Goal: Information Seeking & Learning: Learn about a topic

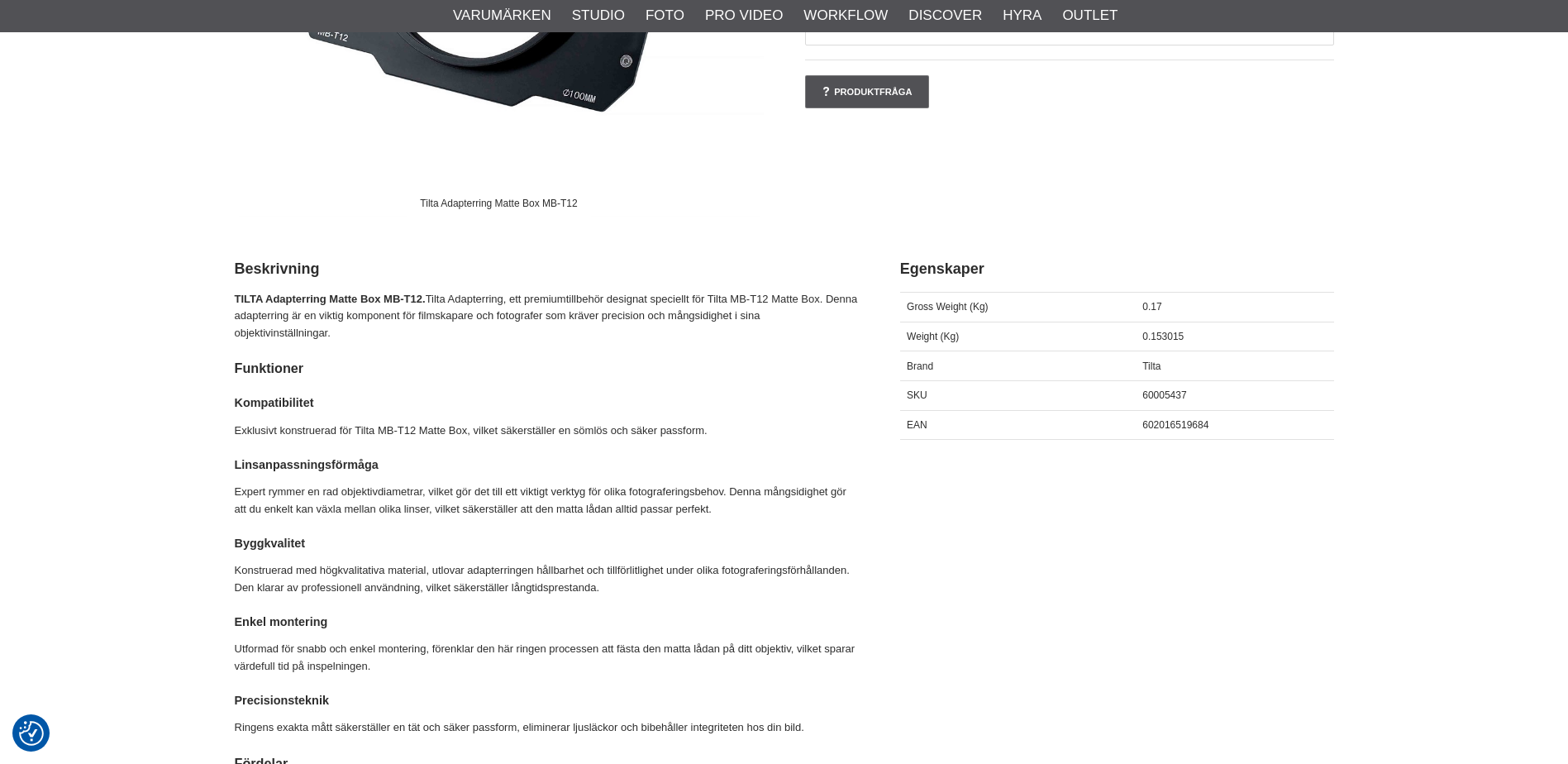
scroll to position [661, 0]
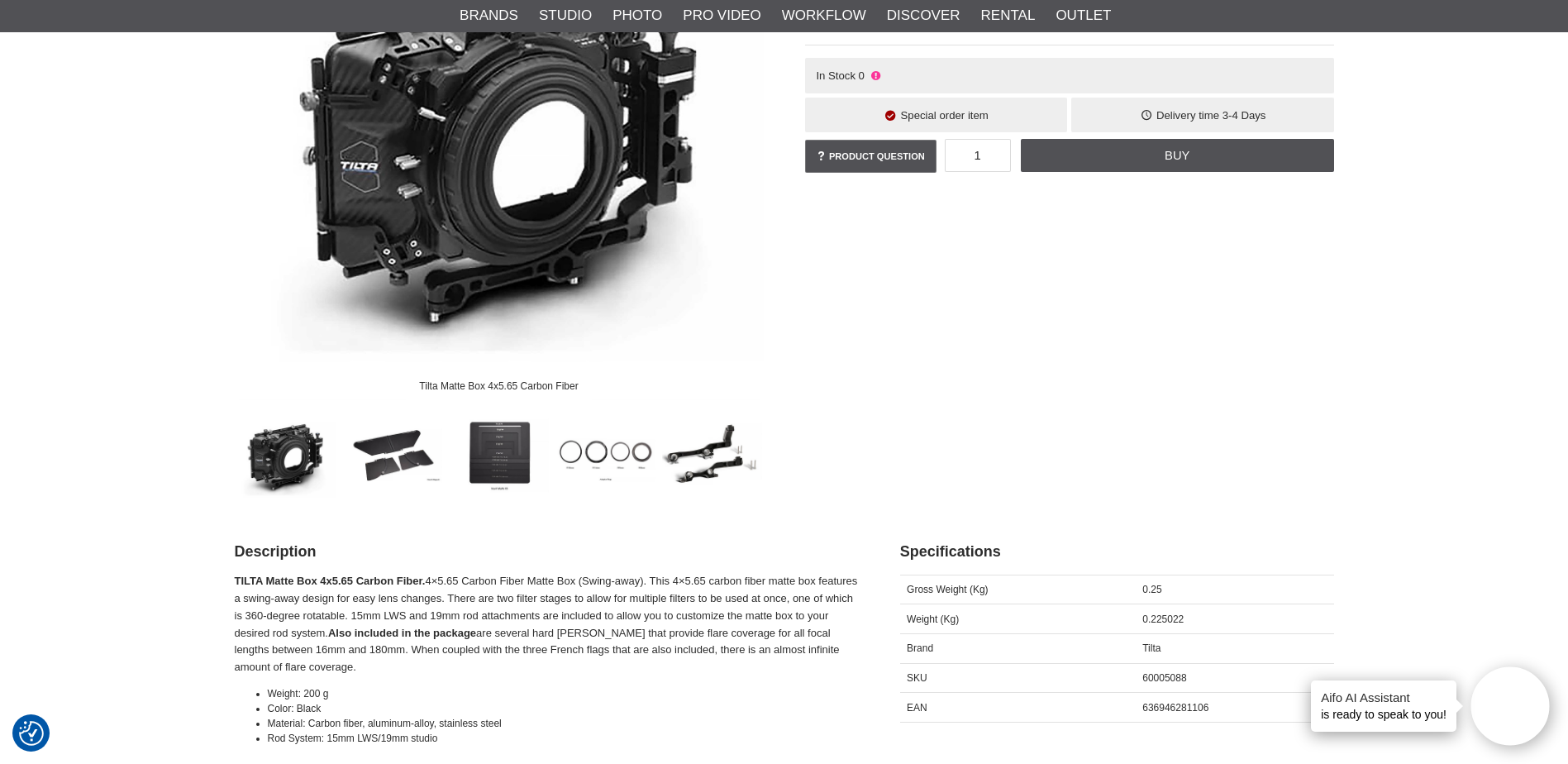
scroll to position [331, 0]
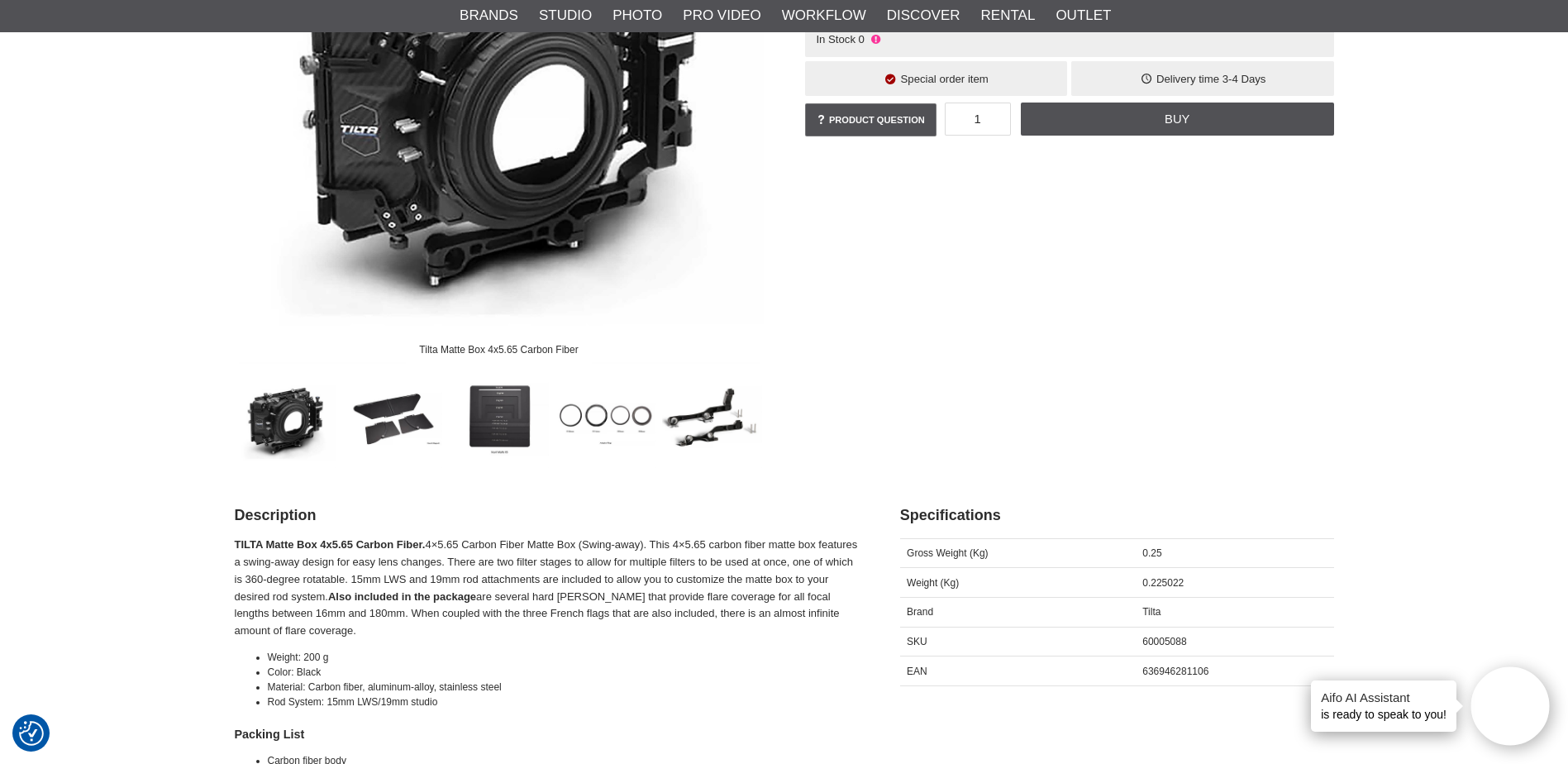
click at [502, 407] on img at bounding box center [498, 418] width 100 height 100
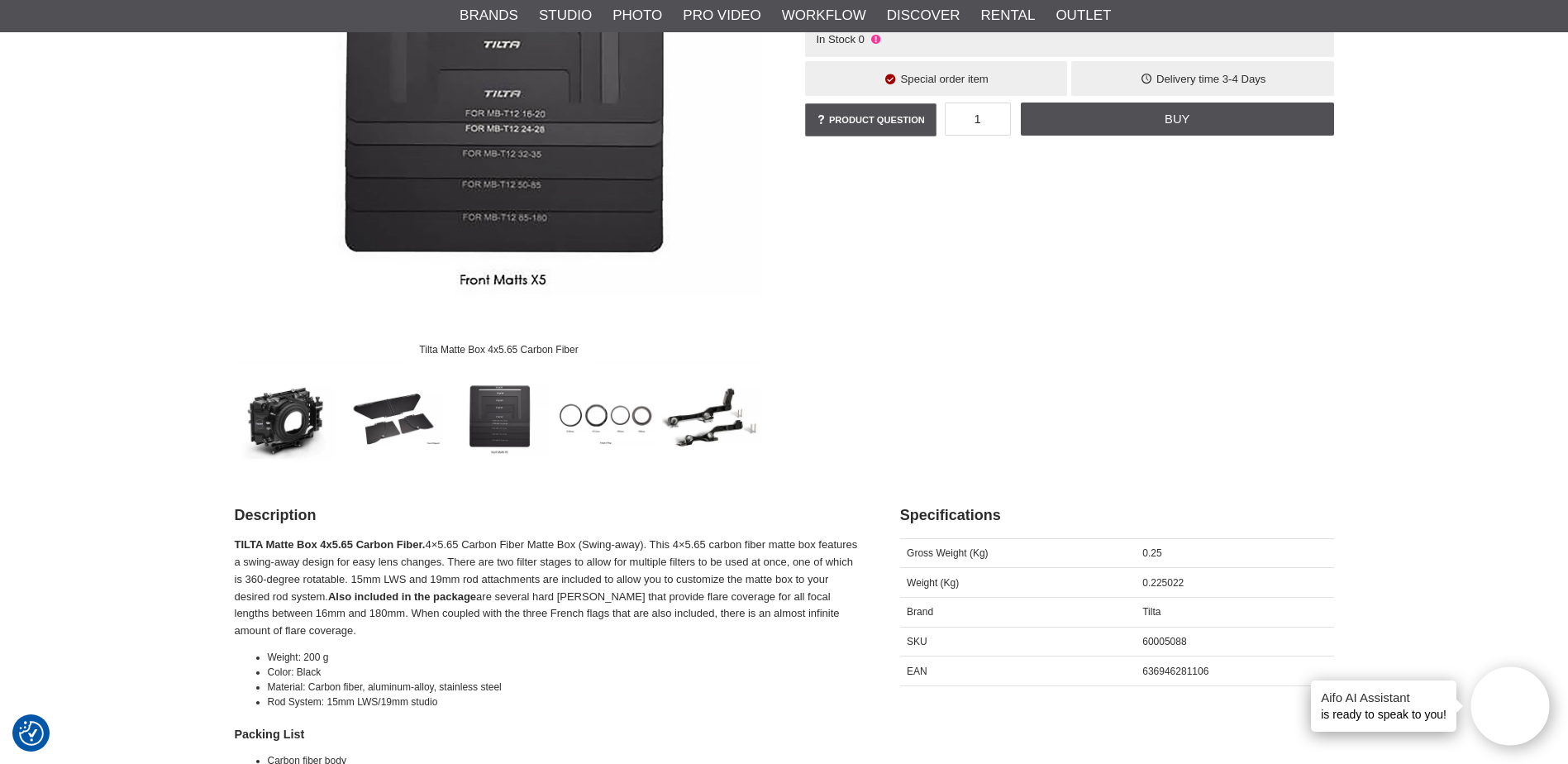
click at [586, 416] on img at bounding box center [605, 418] width 100 height 100
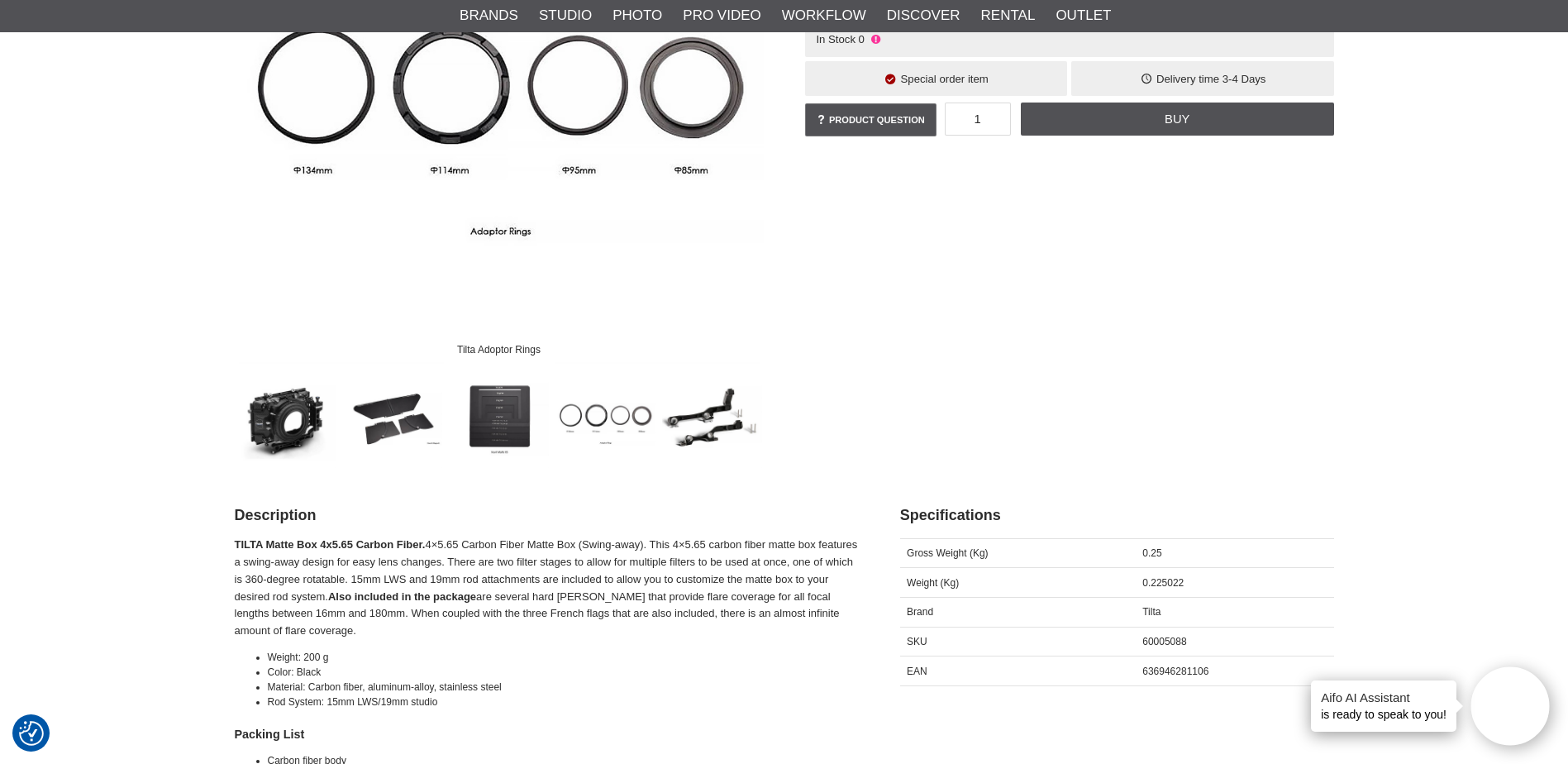
click at [667, 421] on img at bounding box center [711, 418] width 100 height 100
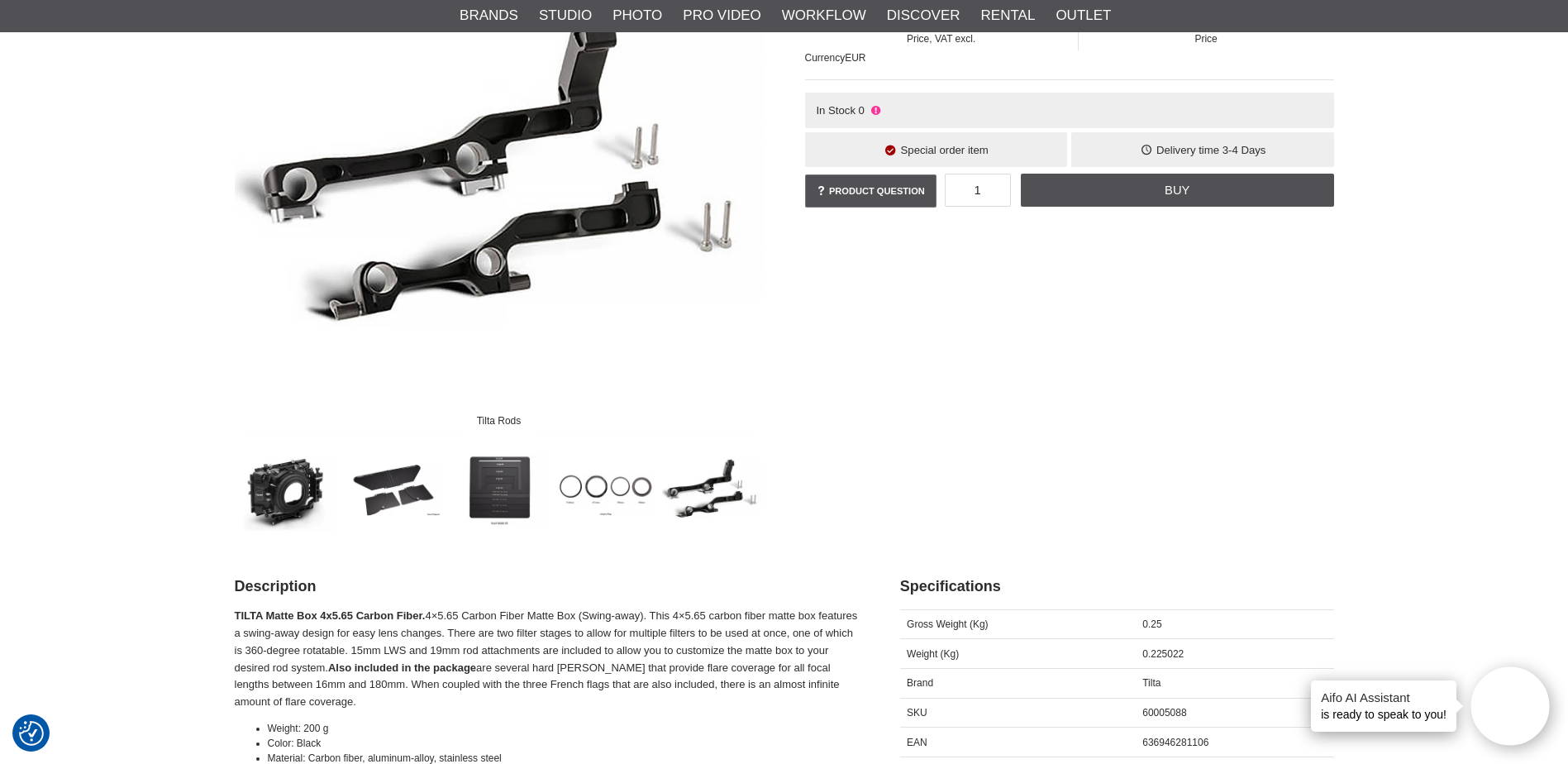
scroll to position [166, 0]
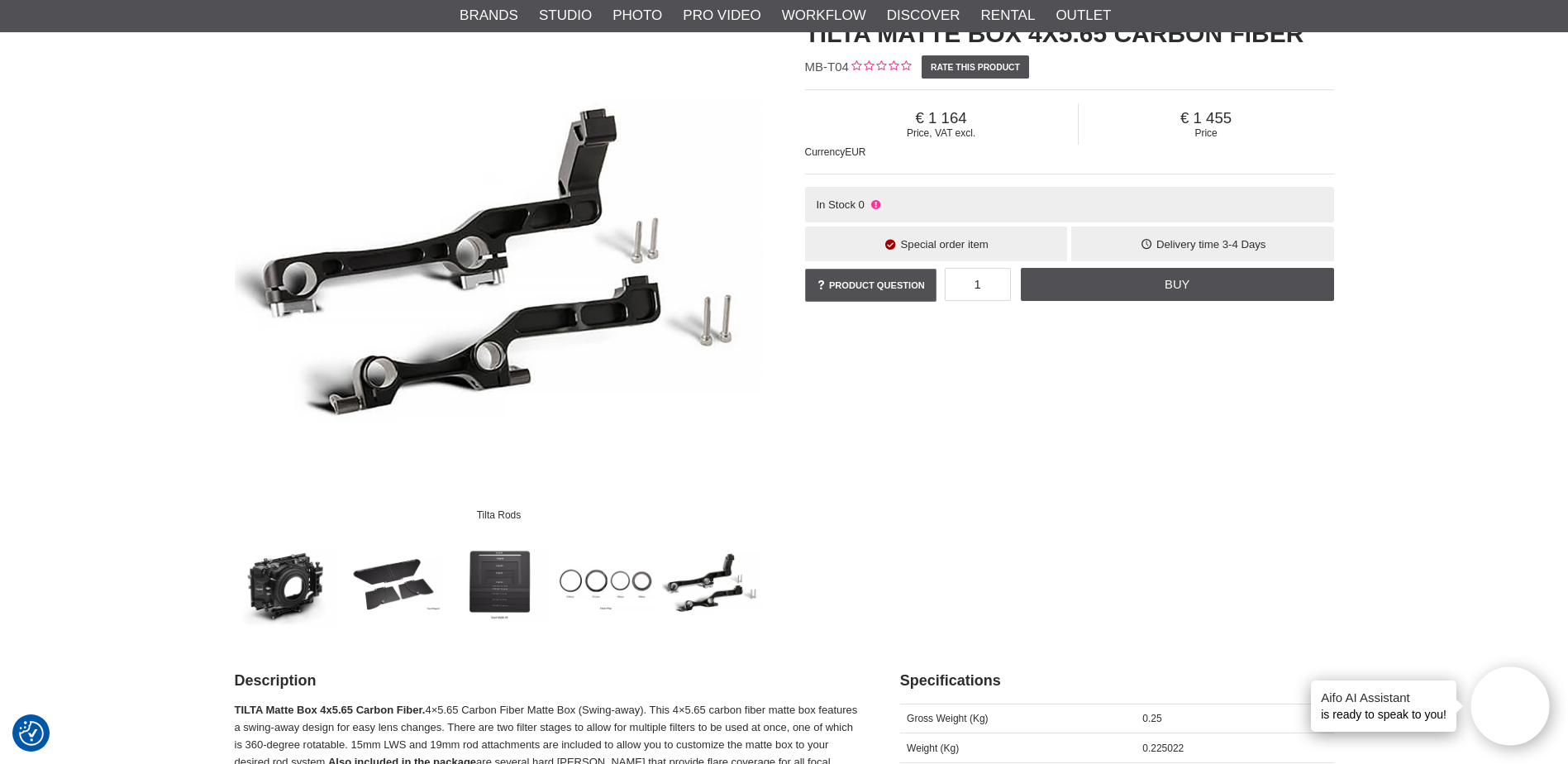
click at [406, 575] on img at bounding box center [392, 583] width 100 height 100
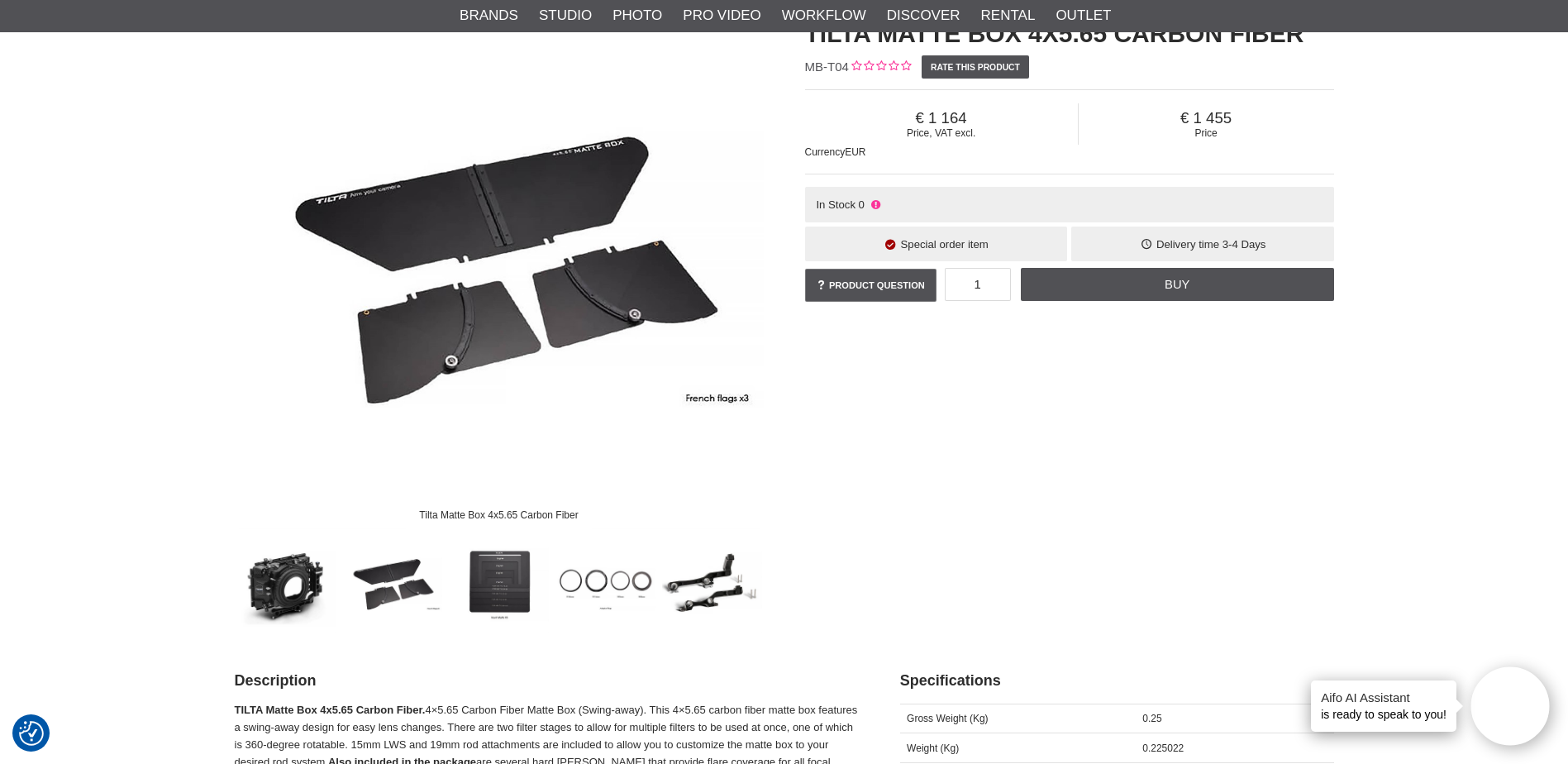
drag, startPoint x: 298, startPoint y: 577, endPoint x: 944, endPoint y: 164, distance: 766.7
click at [298, 576] on img at bounding box center [285, 583] width 100 height 100
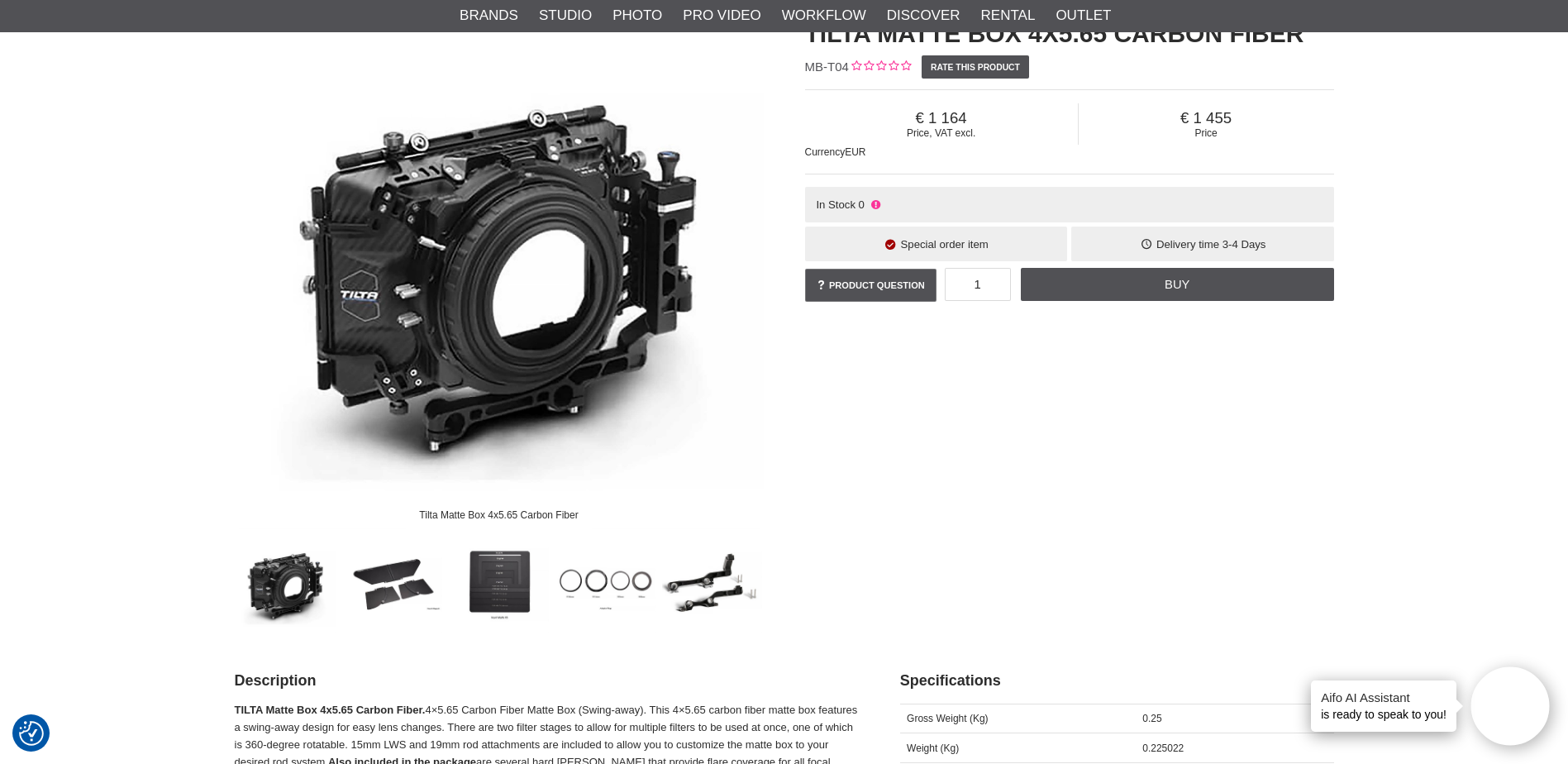
click at [713, 593] on img at bounding box center [711, 583] width 100 height 100
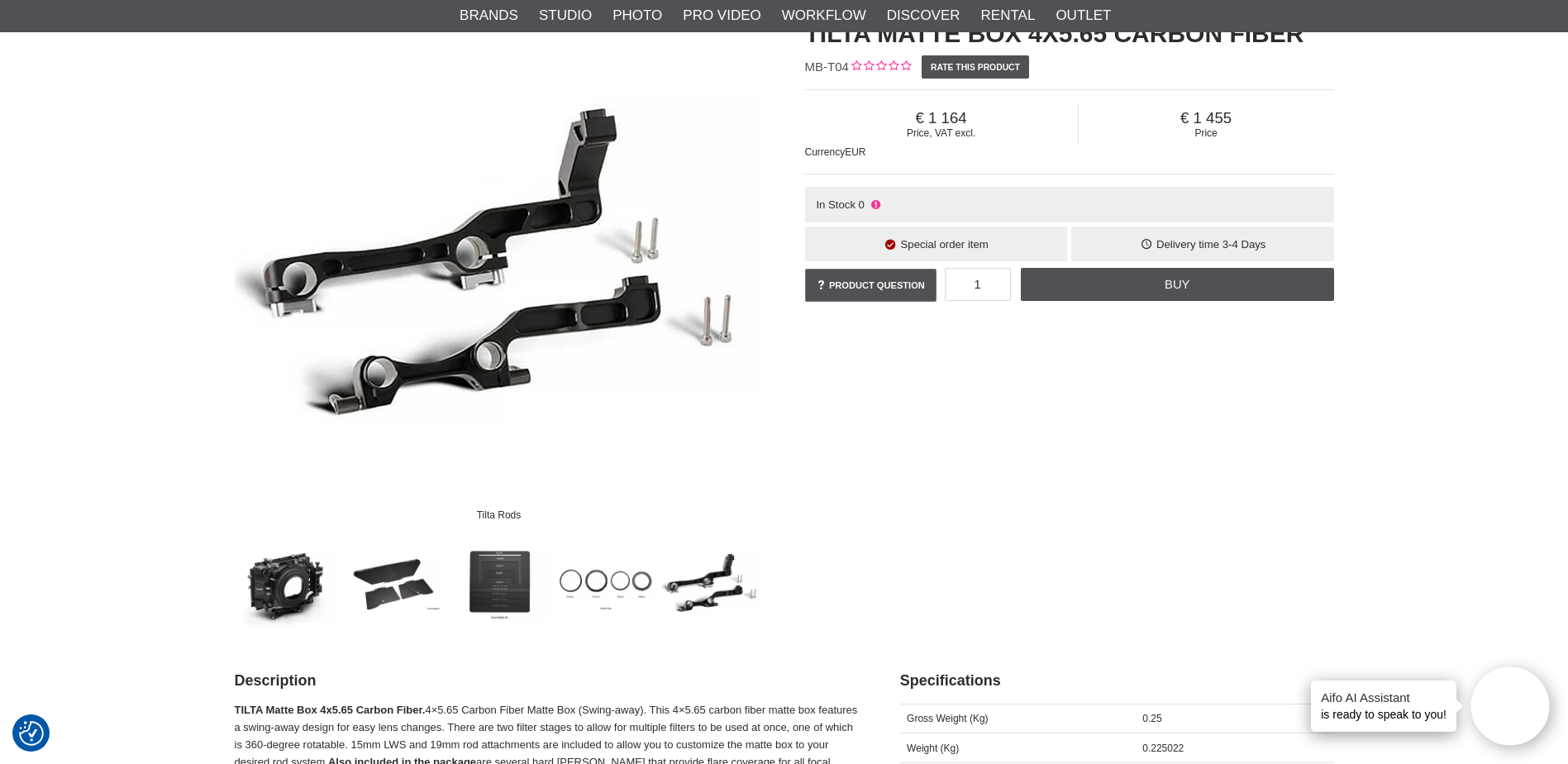
click at [275, 603] on img at bounding box center [285, 583] width 100 height 100
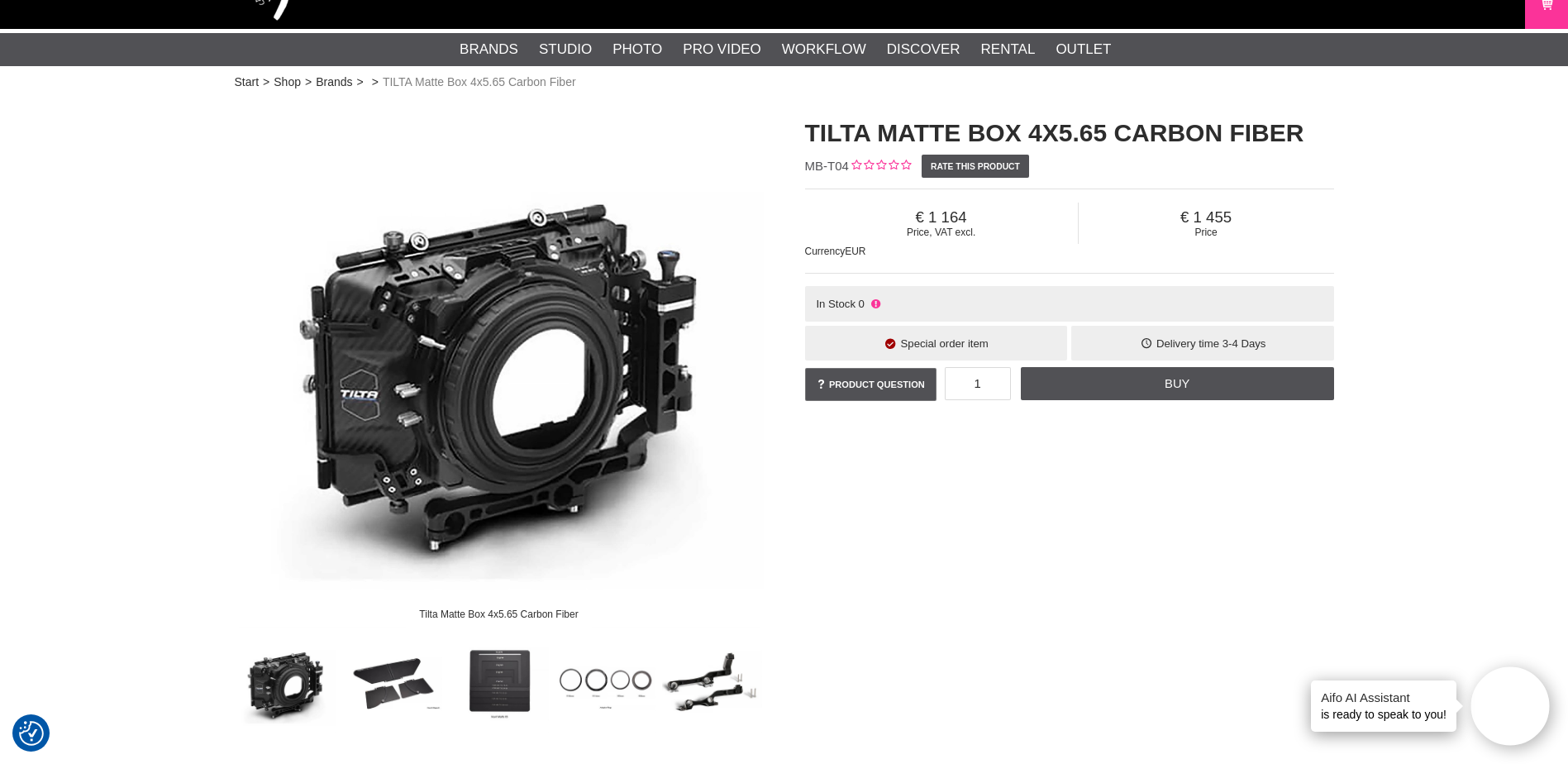
scroll to position [0, 0]
